Goal: Obtain resource: Download file/media

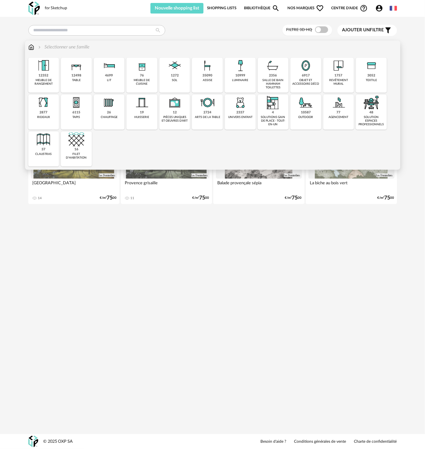
click at [243, 84] on div "10999 luminaire" at bounding box center [240, 75] width 31 height 35
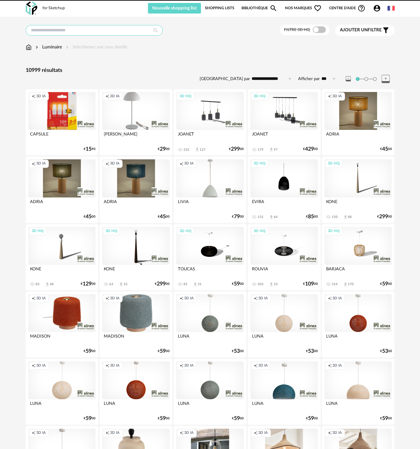
click at [104, 29] on input "text" at bounding box center [94, 30] width 137 height 11
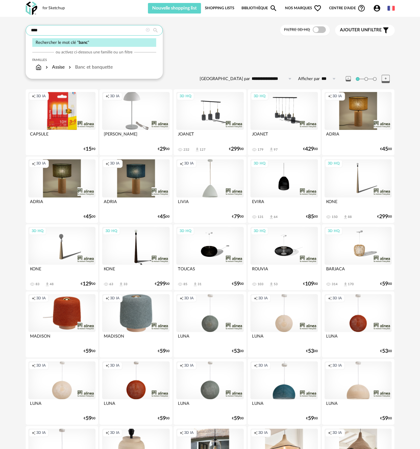
type input "****"
type input "**********"
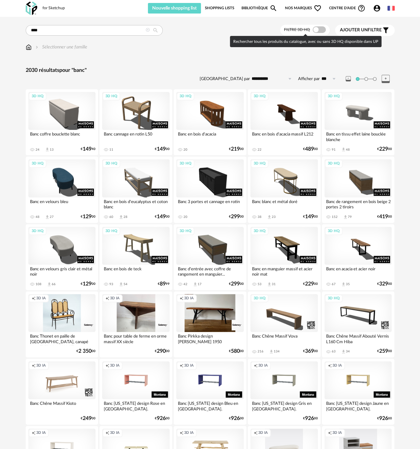
click at [322, 29] on span at bounding box center [319, 29] width 13 height 7
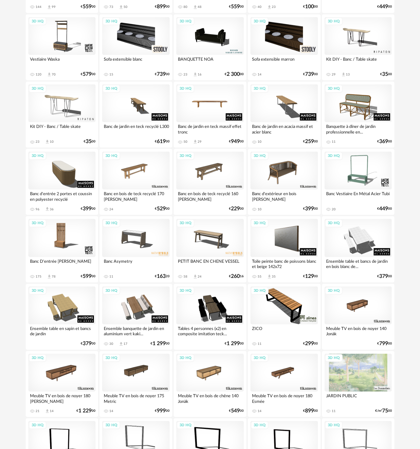
scroll to position [724, 0]
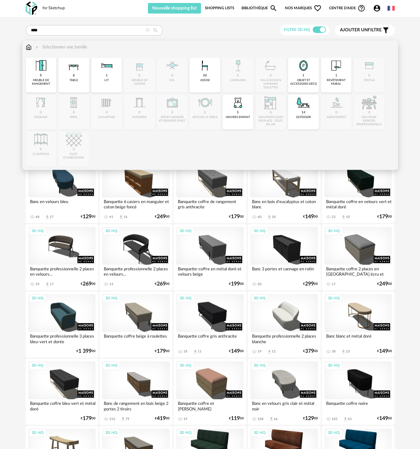
click at [28, 47] on img at bounding box center [29, 47] width 6 height 7
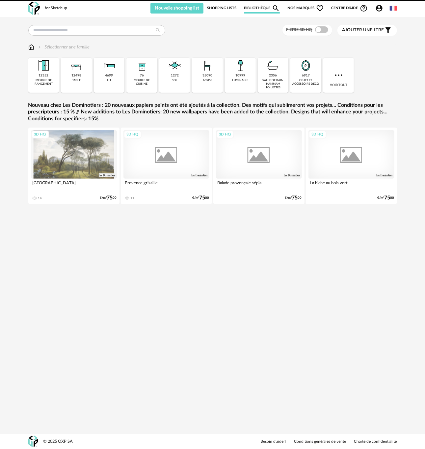
click at [197, 82] on div "35090 assise" at bounding box center [207, 75] width 31 height 35
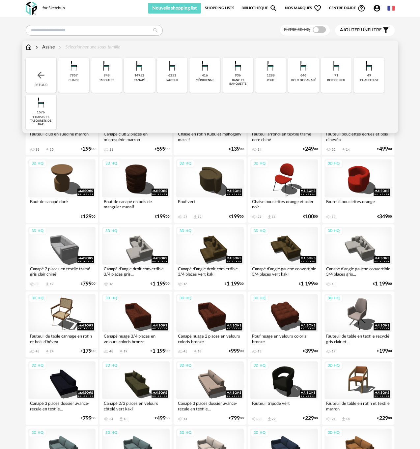
click at [144, 85] on div "14952 canapé" at bounding box center [139, 75] width 31 height 35
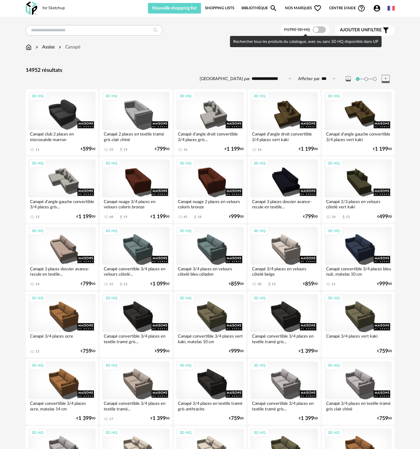
click at [319, 30] on span at bounding box center [319, 29] width 13 height 7
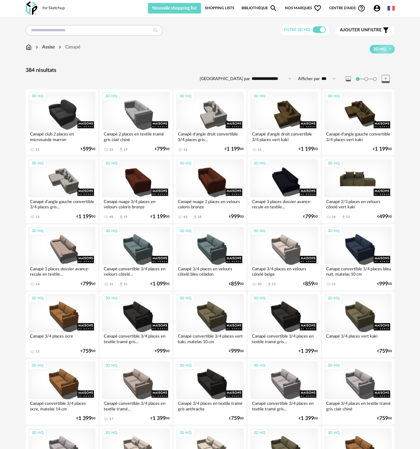
click at [359, 182] on div "3D HQ" at bounding box center [358, 178] width 68 height 38
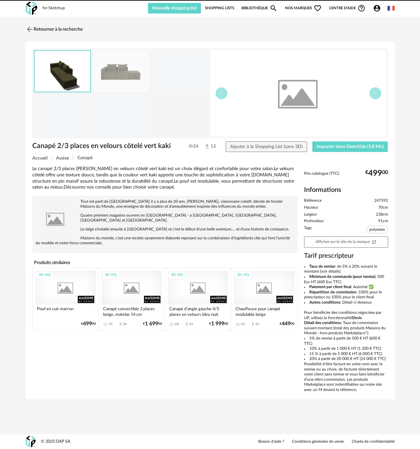
click at [349, 190] on div "for Sketchup Nouvelle shopping list Mettre à jour ma Shopping List Refresh icon…" at bounding box center [210, 224] width 420 height 449
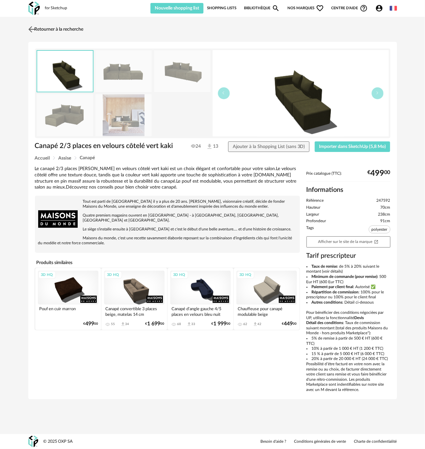
click at [29, 28] on img at bounding box center [32, 29] width 10 height 10
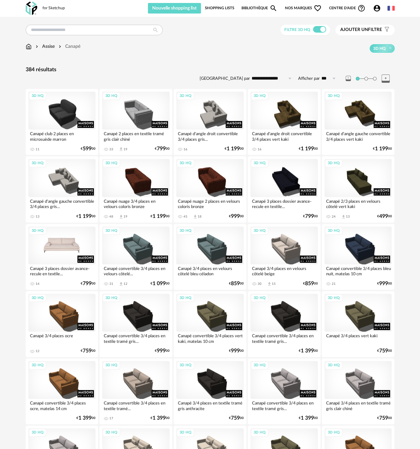
click at [60, 255] on div "3D HQ" at bounding box center [62, 245] width 68 height 38
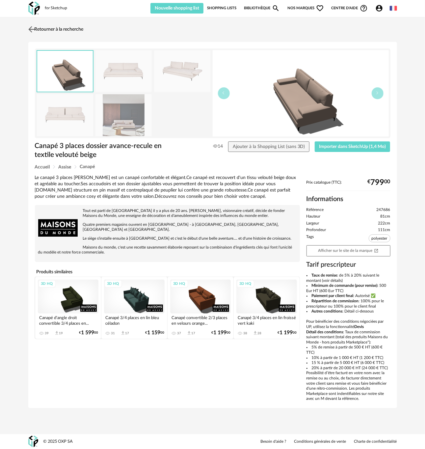
click at [31, 27] on img at bounding box center [32, 29] width 10 height 10
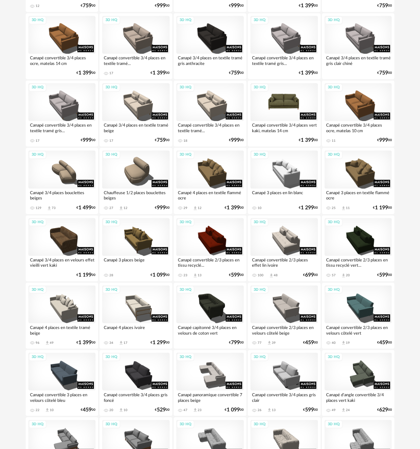
scroll to position [395, 0]
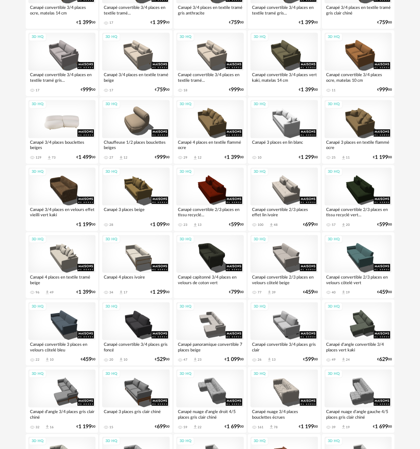
click at [75, 124] on div "3D HQ" at bounding box center [62, 119] width 68 height 38
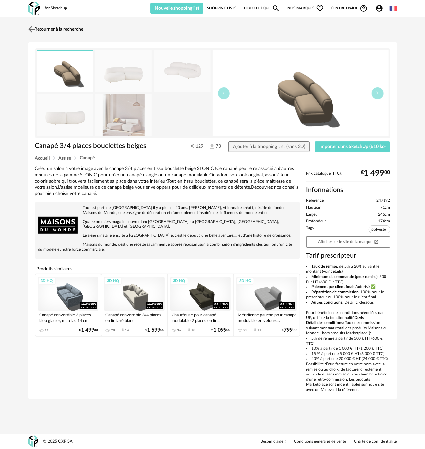
click at [41, 28] on link "Retourner à la recherche" at bounding box center [55, 29] width 57 height 14
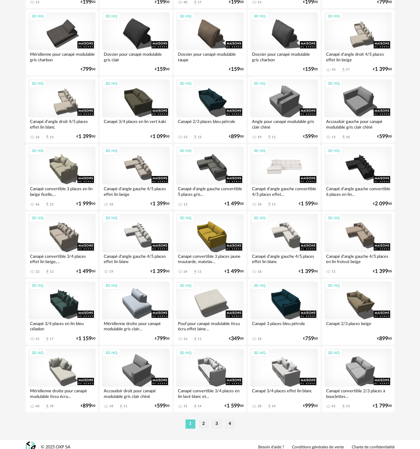
scroll to position [1026, 0]
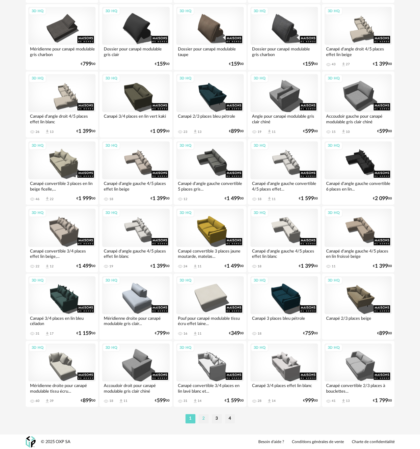
click at [203, 416] on li "2" at bounding box center [204, 418] width 10 height 9
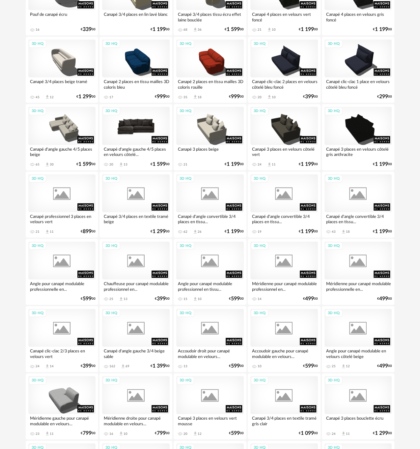
scroll to position [856, 0]
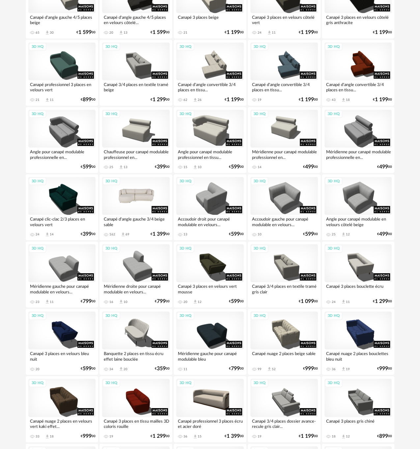
click at [149, 194] on div "3D HQ" at bounding box center [136, 196] width 68 height 38
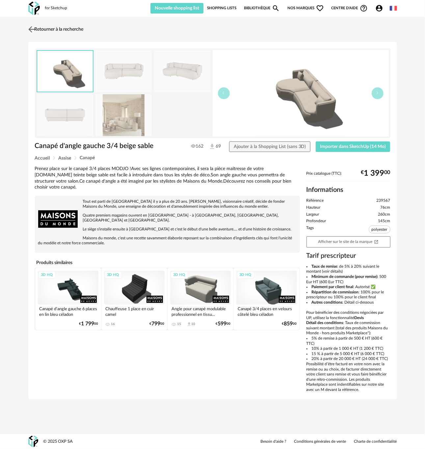
click at [28, 30] on img at bounding box center [32, 29] width 10 height 10
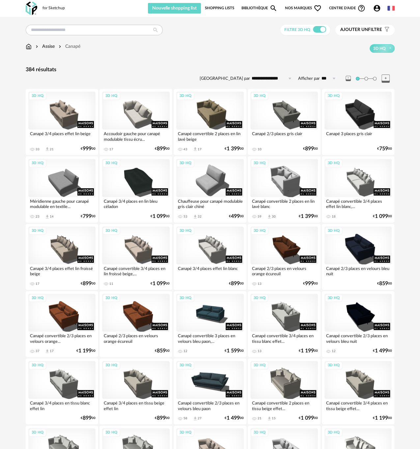
click at [346, 26] on button "Ajouter un filtre s Filter icon" at bounding box center [364, 30] width 59 height 11
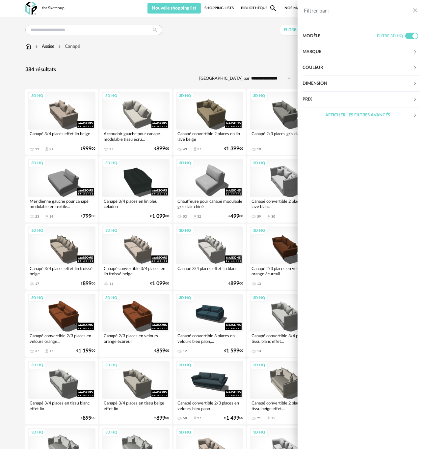
click at [417, 79] on div "Dimension" at bounding box center [361, 84] width 117 height 16
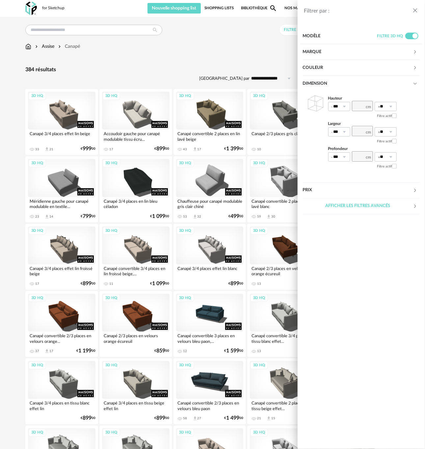
click at [343, 133] on icon at bounding box center [344, 131] width 8 height 9
click at [339, 206] on li "50%" at bounding box center [342, 203] width 27 height 11
type input "***"
click at [368, 205] on div "Afficher les filtres avancés" at bounding box center [358, 206] width 110 height 16
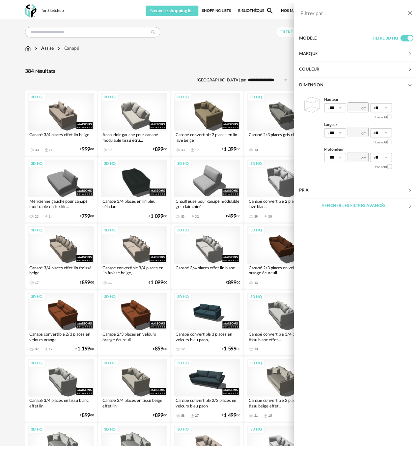
scroll to position [0, 0]
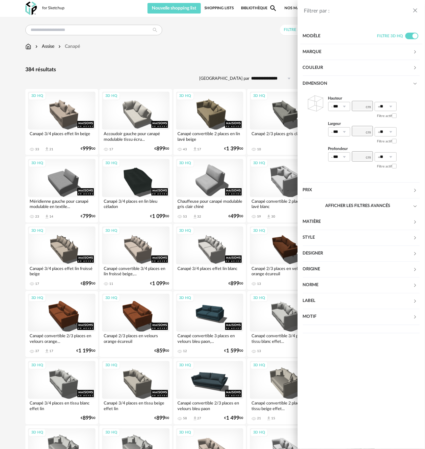
click at [368, 205] on div "Afficher les filtres avancés" at bounding box center [358, 206] width 110 height 16
click at [416, 6] on header "Filtrer par :" at bounding box center [361, 7] width 127 height 15
click at [413, 8] on icon "close drawer" at bounding box center [415, 10] width 7 height 7
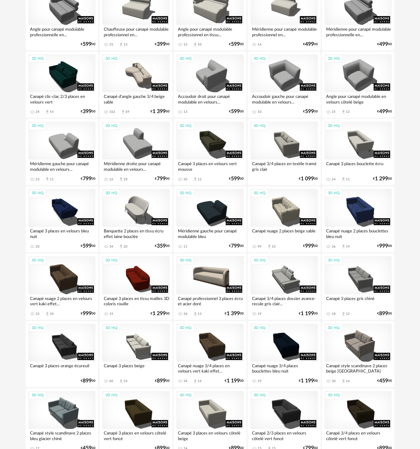
scroll to position [1026, 0]
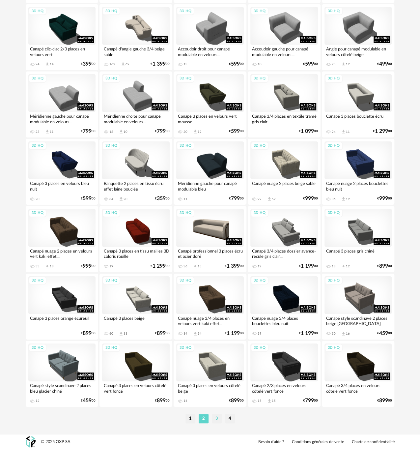
click at [214, 418] on li "3" at bounding box center [217, 418] width 10 height 9
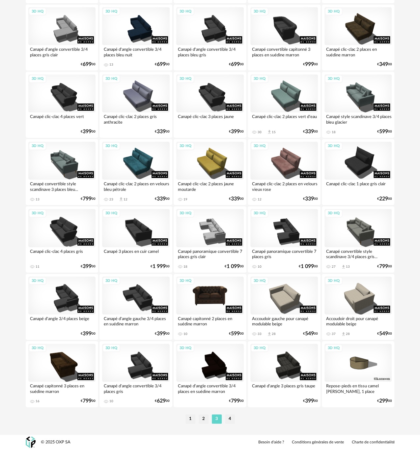
scroll to position [1026, 0]
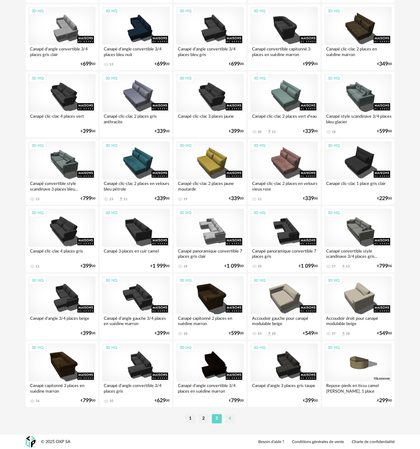
click at [230, 420] on li "4" at bounding box center [230, 418] width 10 height 9
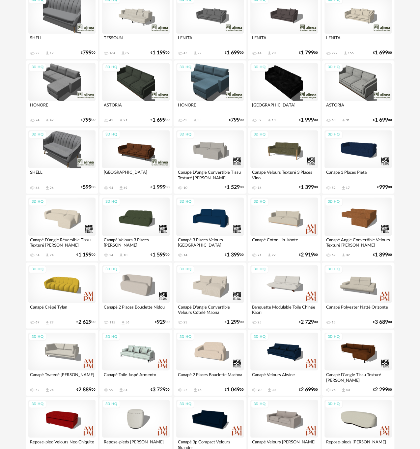
scroll to position [428, 0]
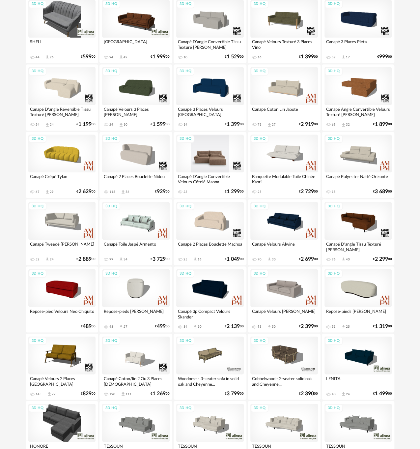
click at [217, 158] on div "3D HQ" at bounding box center [210, 153] width 68 height 38
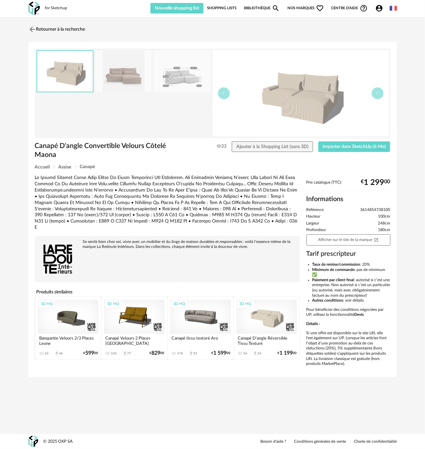
click at [168, 83] on img at bounding box center [182, 71] width 57 height 42
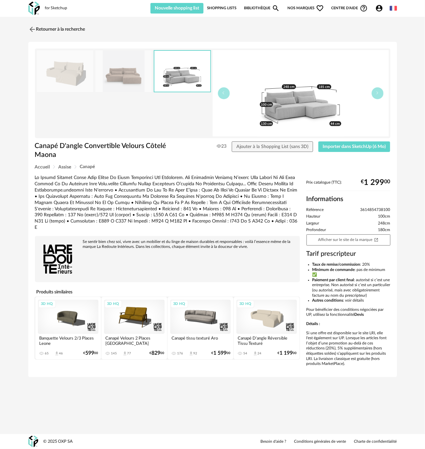
click at [93, 76] on div at bounding box center [65, 71] width 57 height 42
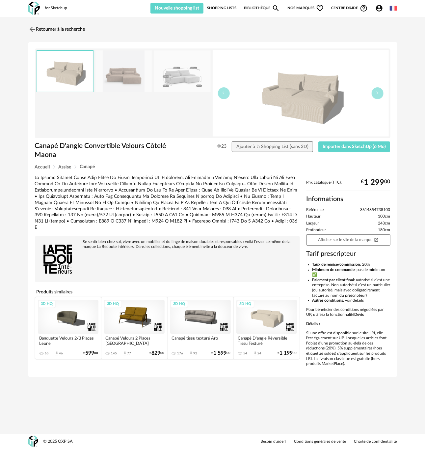
click at [74, 78] on img at bounding box center [65, 71] width 56 height 41
click at [331, 100] on img at bounding box center [301, 93] width 176 height 86
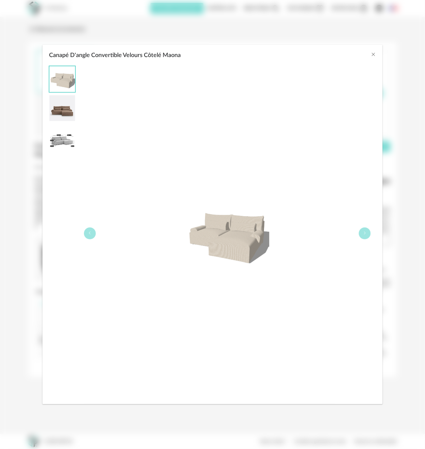
click at [67, 110] on img "Canapé D'angle Convertible Velours Côtelé Maona" at bounding box center [62, 108] width 26 height 26
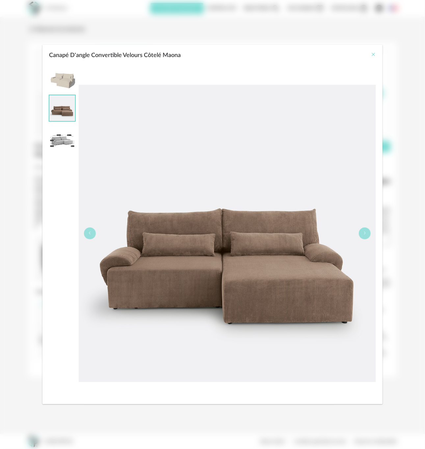
click at [373, 55] on icon "Close" at bounding box center [373, 54] width 5 height 5
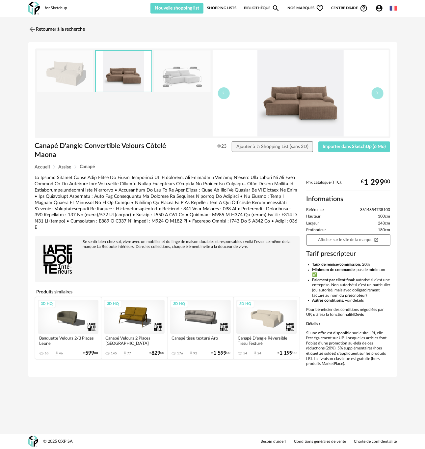
click at [258, 327] on div "3D HQ" at bounding box center [266, 316] width 61 height 34
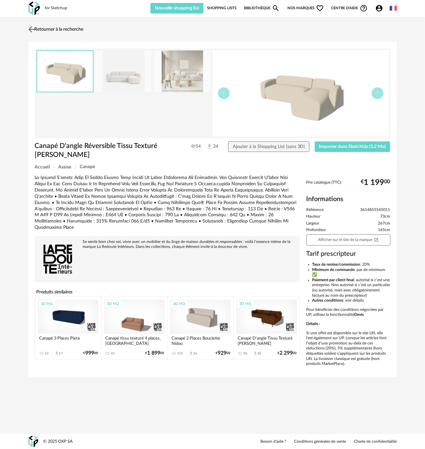
click at [29, 28] on img at bounding box center [32, 29] width 10 height 10
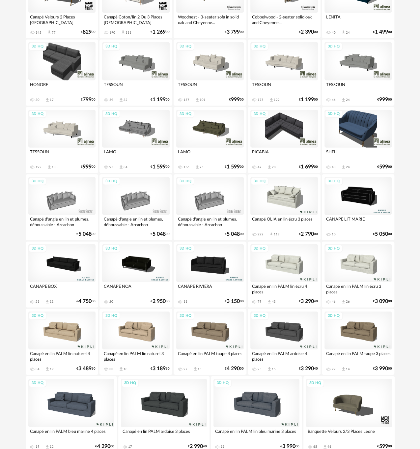
scroll to position [835, 0]
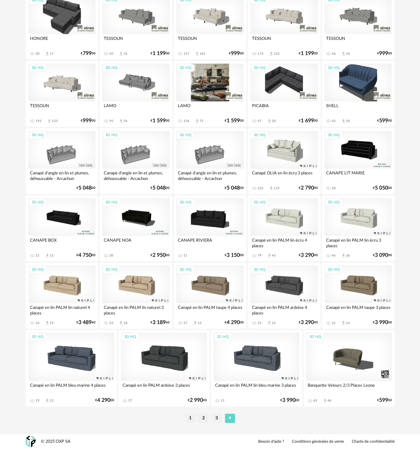
click at [217, 76] on div "3D HQ" at bounding box center [210, 83] width 68 height 38
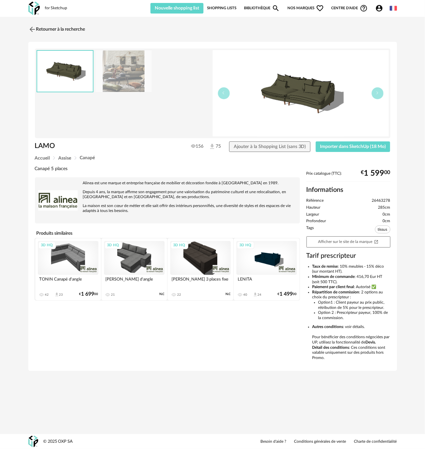
click at [131, 67] on img at bounding box center [123, 71] width 57 height 42
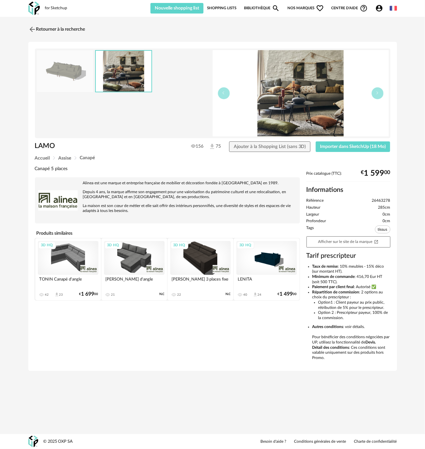
click at [67, 74] on img at bounding box center [65, 71] width 57 height 42
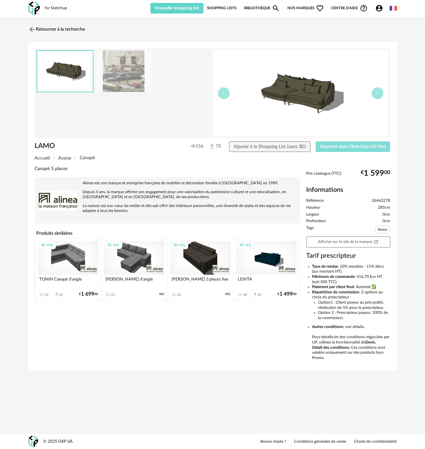
click at [350, 144] on button "Importer dans SketchUp (18 Mo)" at bounding box center [353, 146] width 75 height 11
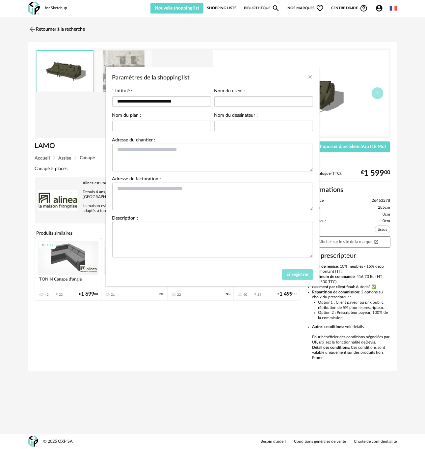
click at [292, 276] on span "Enregistrer" at bounding box center [297, 274] width 22 height 5
